Goal: Task Accomplishment & Management: Manage account settings

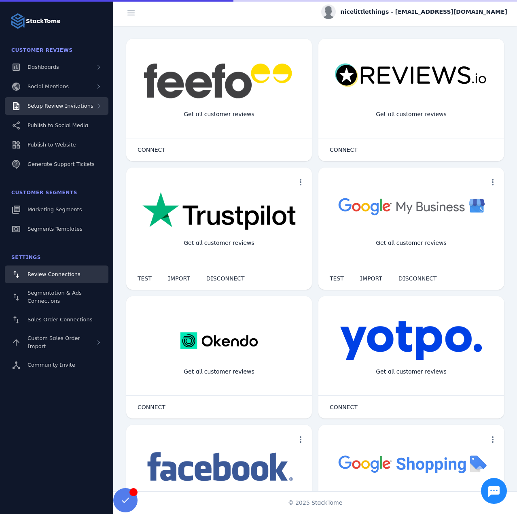
click at [73, 107] on span "Setup Review Invitations" at bounding box center [61, 106] width 66 height 6
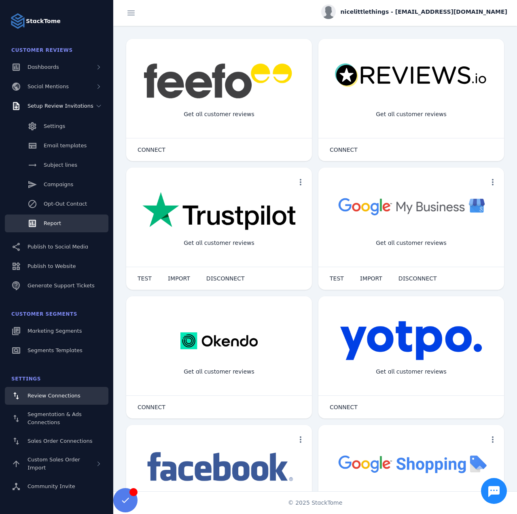
click at [57, 229] on link "Report" at bounding box center [57, 224] width 104 height 18
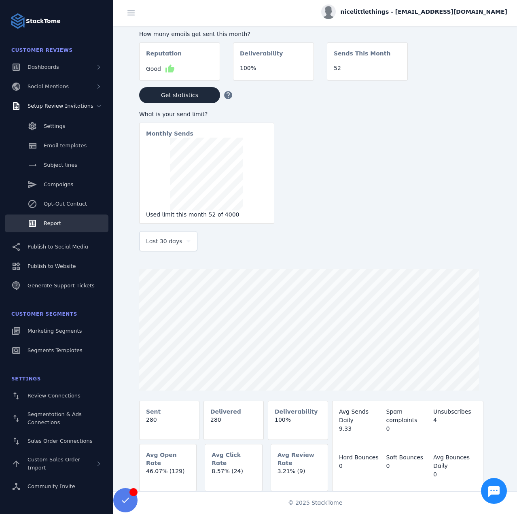
click at [161, 245] on span "Last 30 days" at bounding box center [164, 241] width 36 height 10
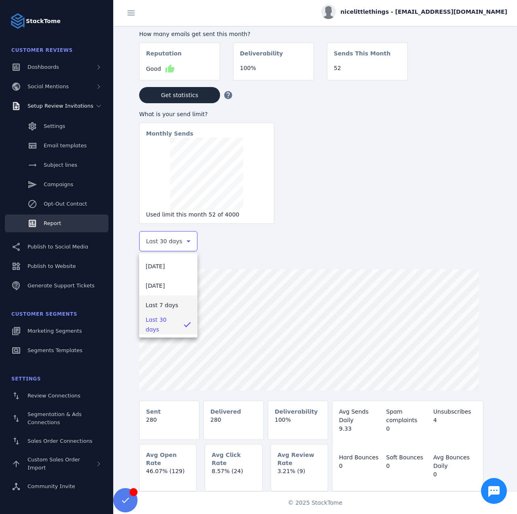
click at [170, 299] on mat-option "Last 7 days" at bounding box center [168, 304] width 58 height 19
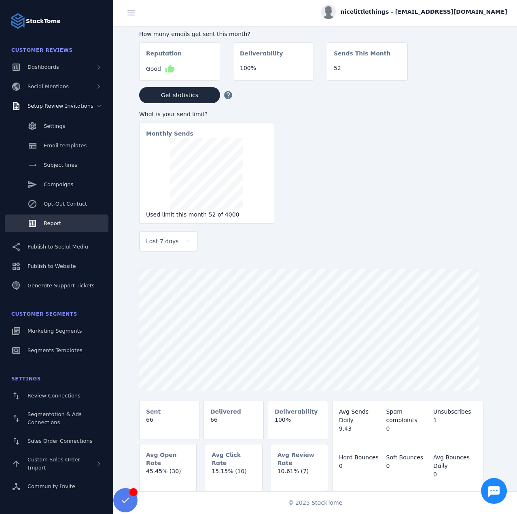
click at [417, 11] on span "nicelittlethings - cs_nice@stacktome.com" at bounding box center [424, 12] width 167 height 8
click at [466, 79] on button "Sign out" at bounding box center [478, 77] width 58 height 19
